Goal: Information Seeking & Learning: Understand process/instructions

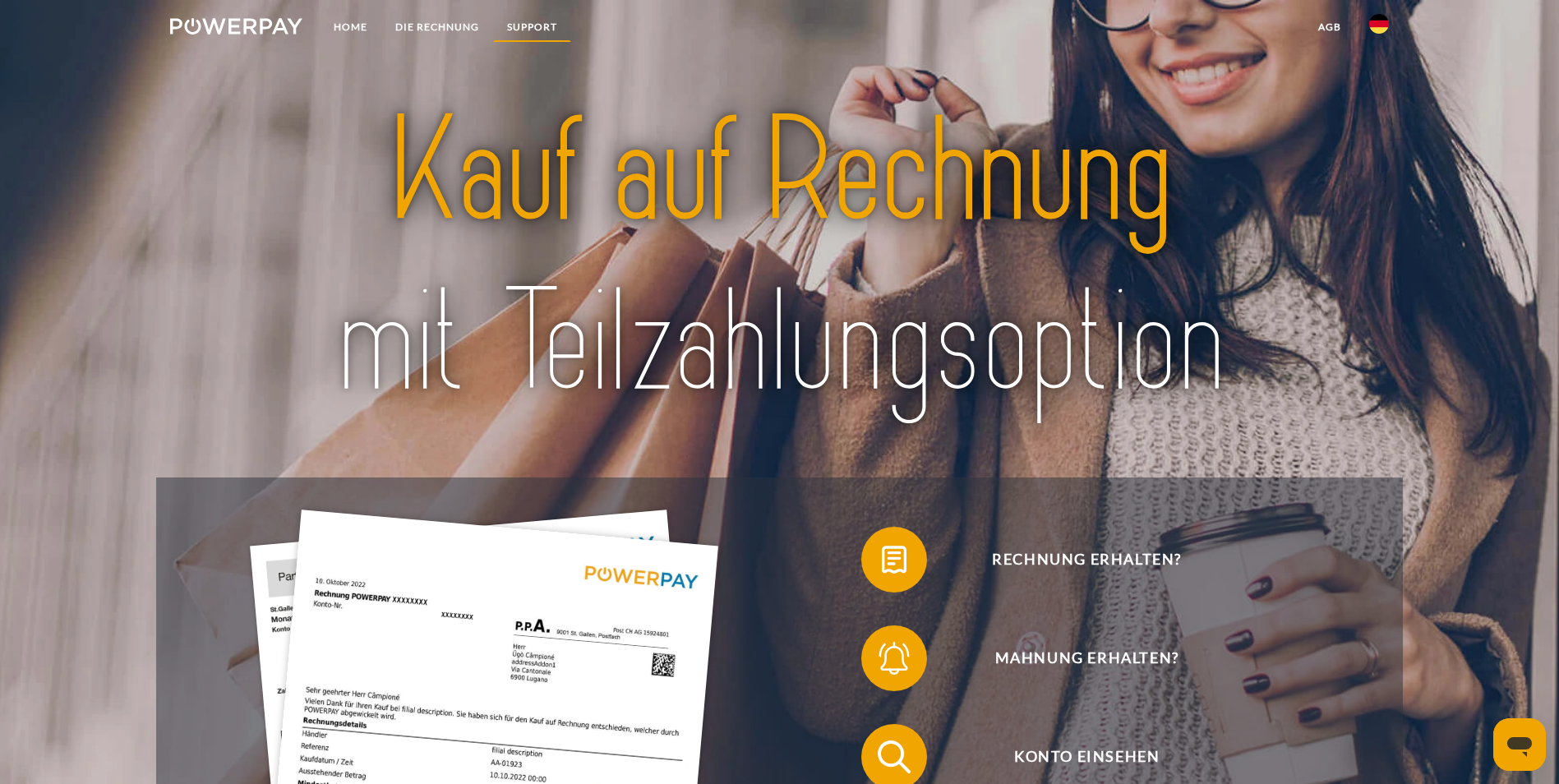
click at [526, 24] on link "SUPPORT" at bounding box center [532, 27] width 78 height 30
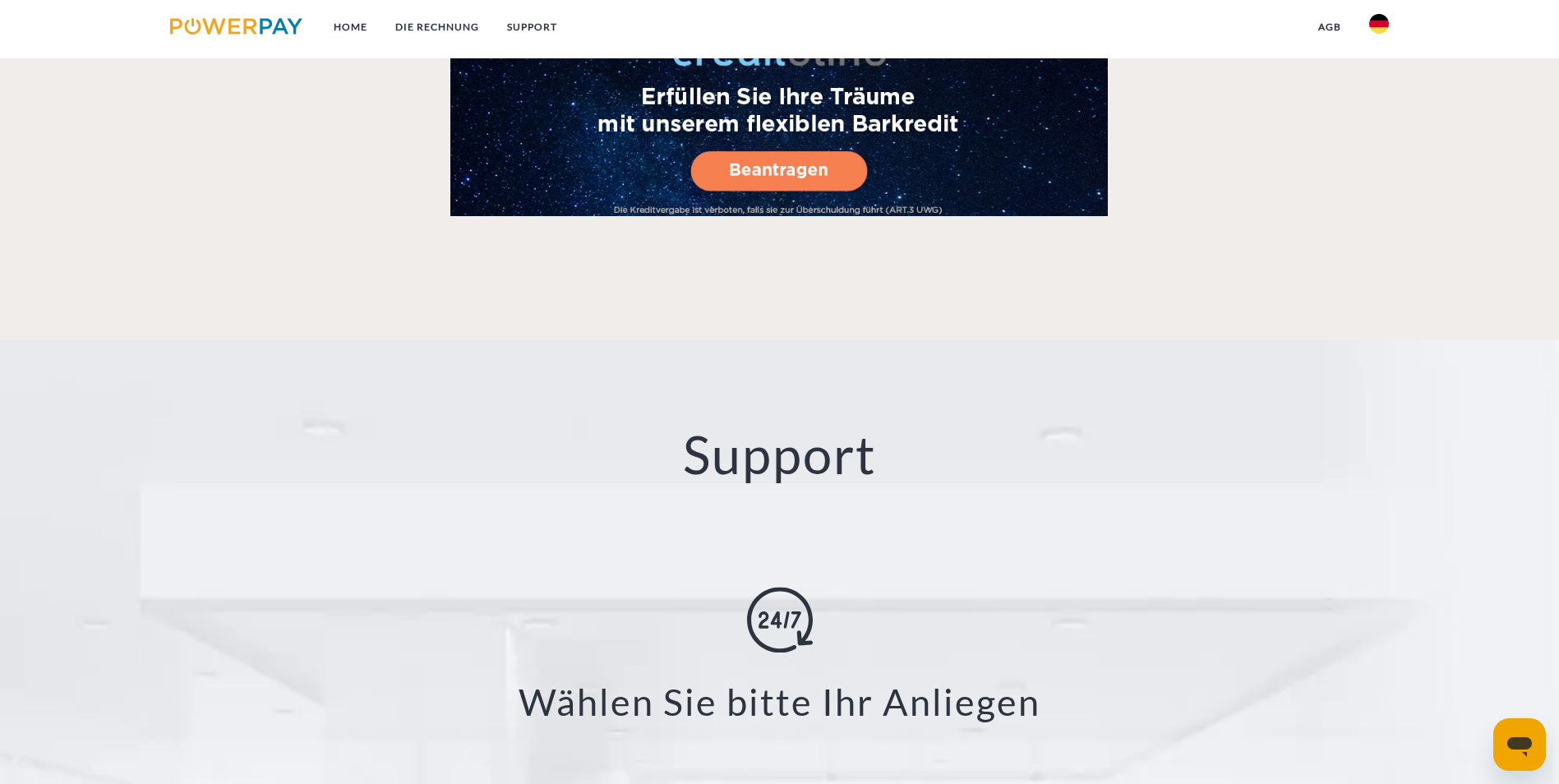
scroll to position [2889, 0]
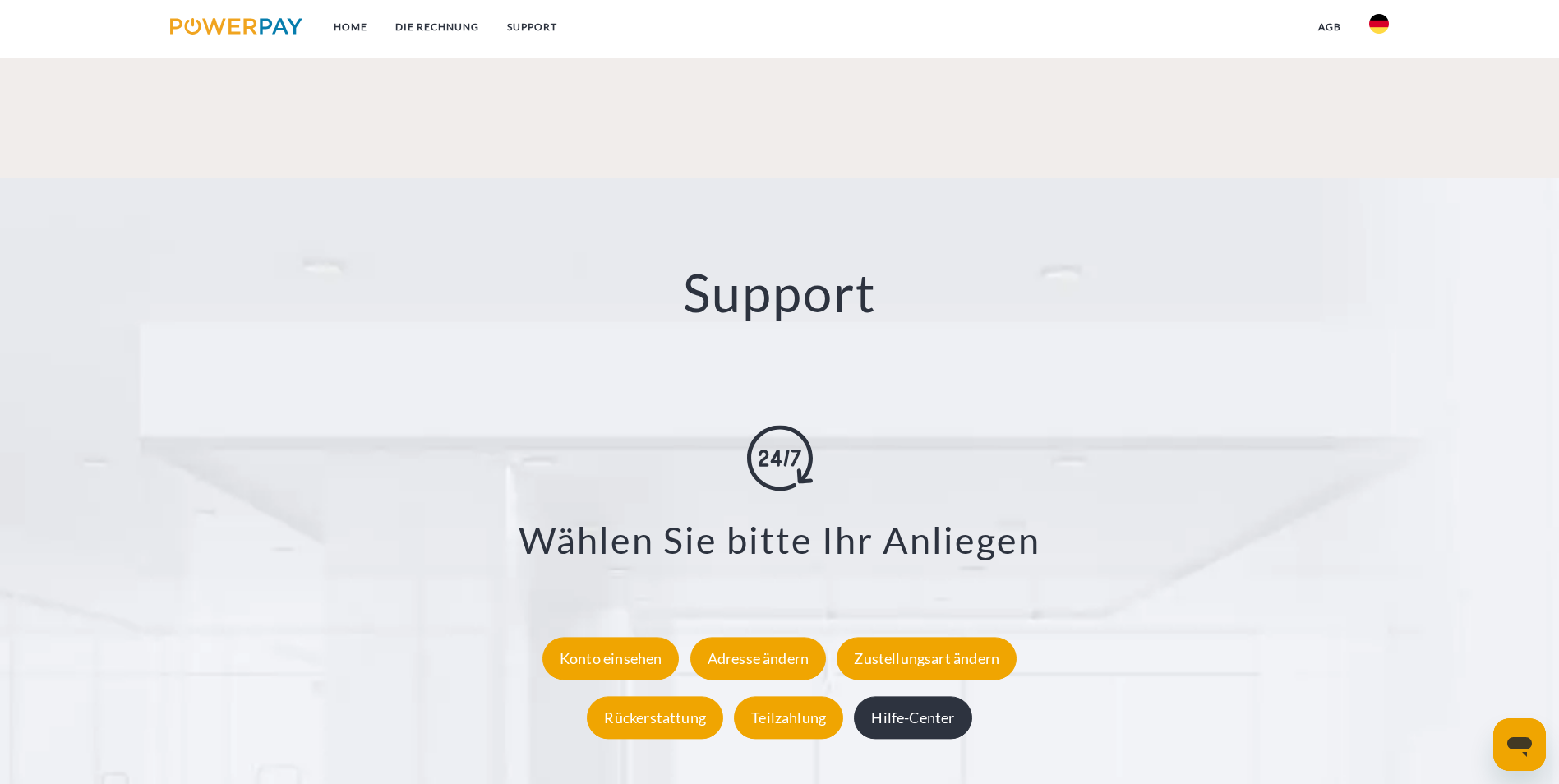
click at [930, 696] on div "Hilfe-Center" at bounding box center [913, 717] width 118 height 43
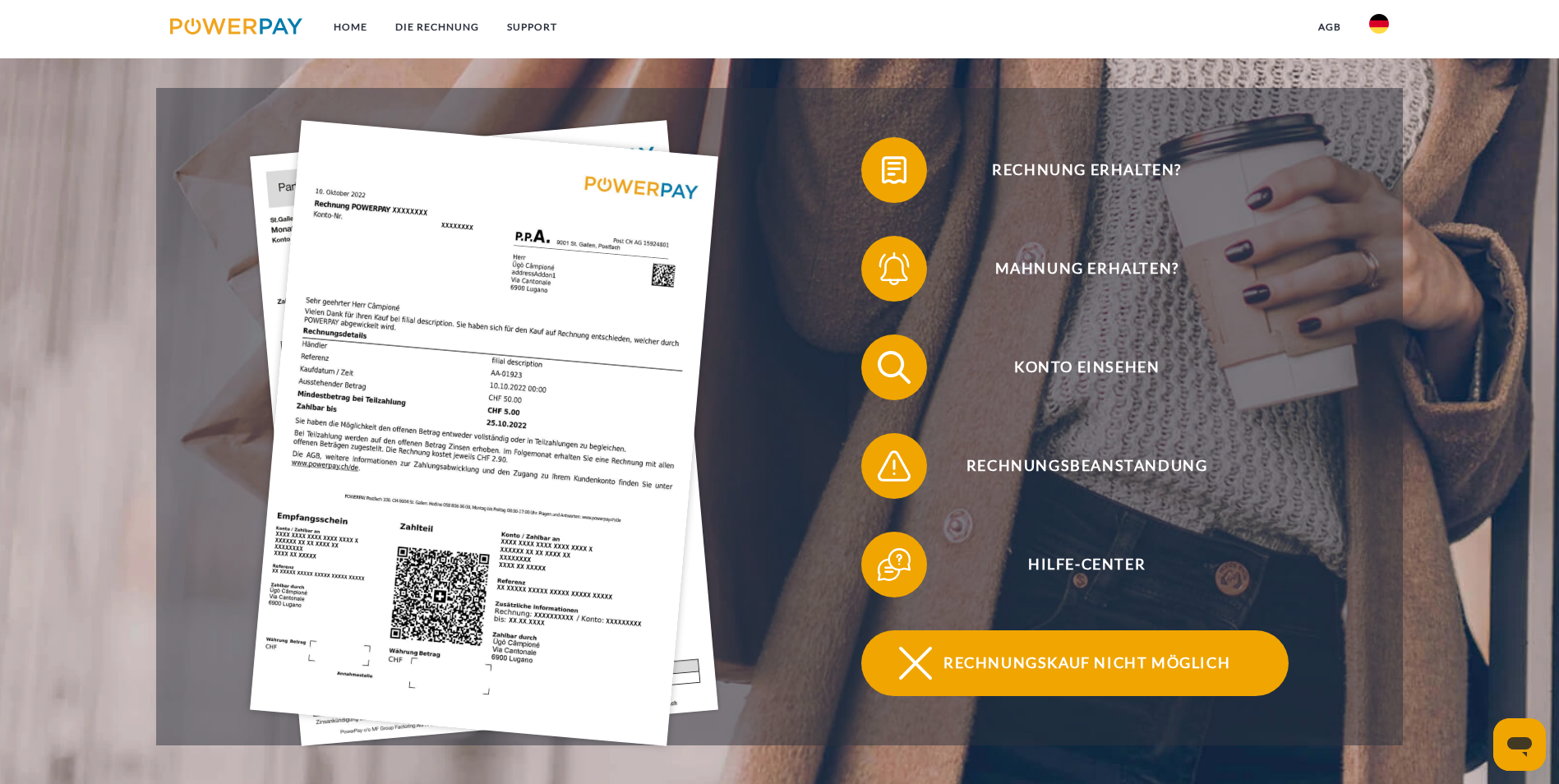
scroll to position [411, 0]
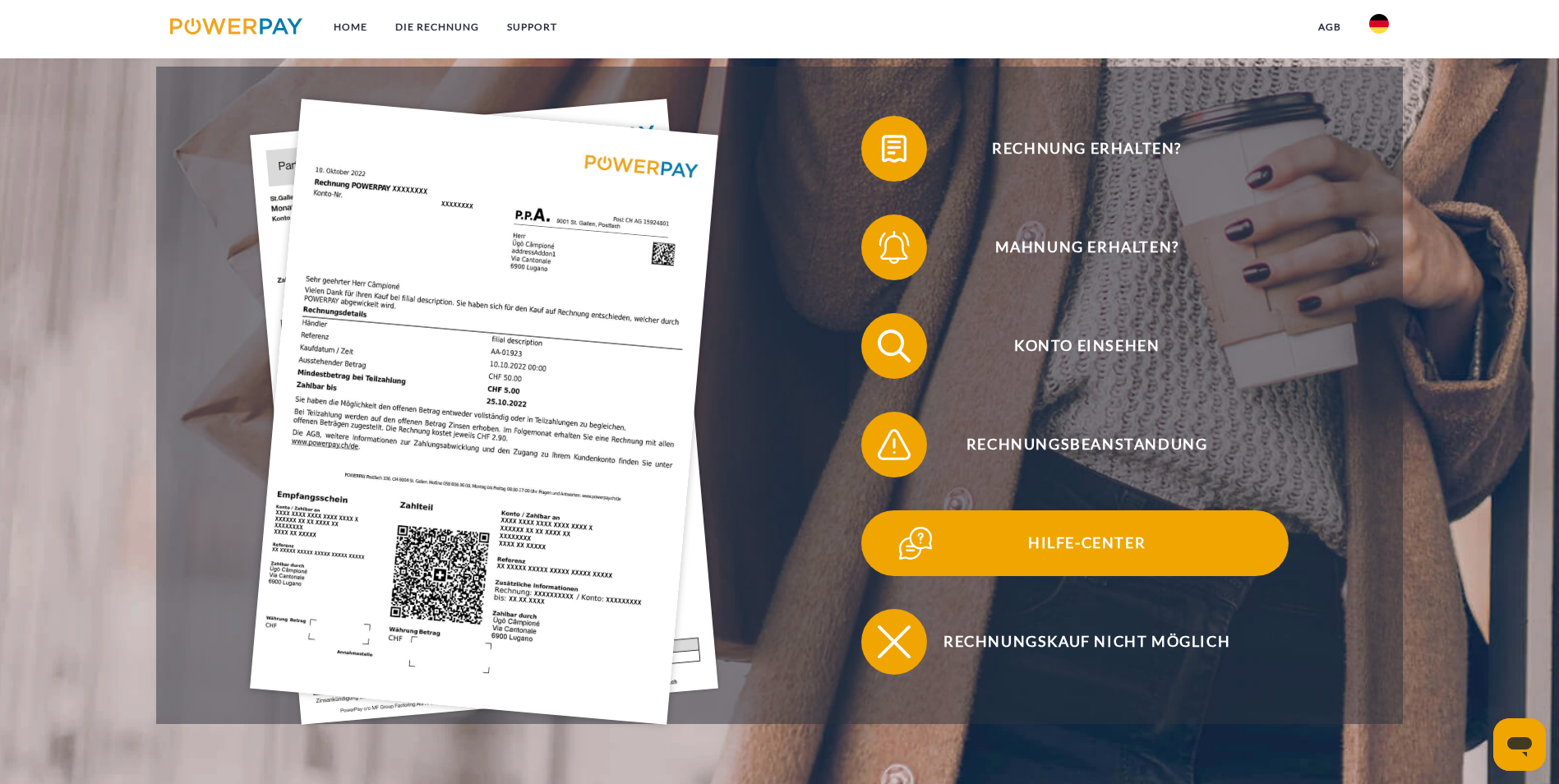
click at [886, 510] on span "Hilfe-Center" at bounding box center [1087, 543] width 402 height 66
